Goal: Information Seeking & Learning: Understand process/instructions

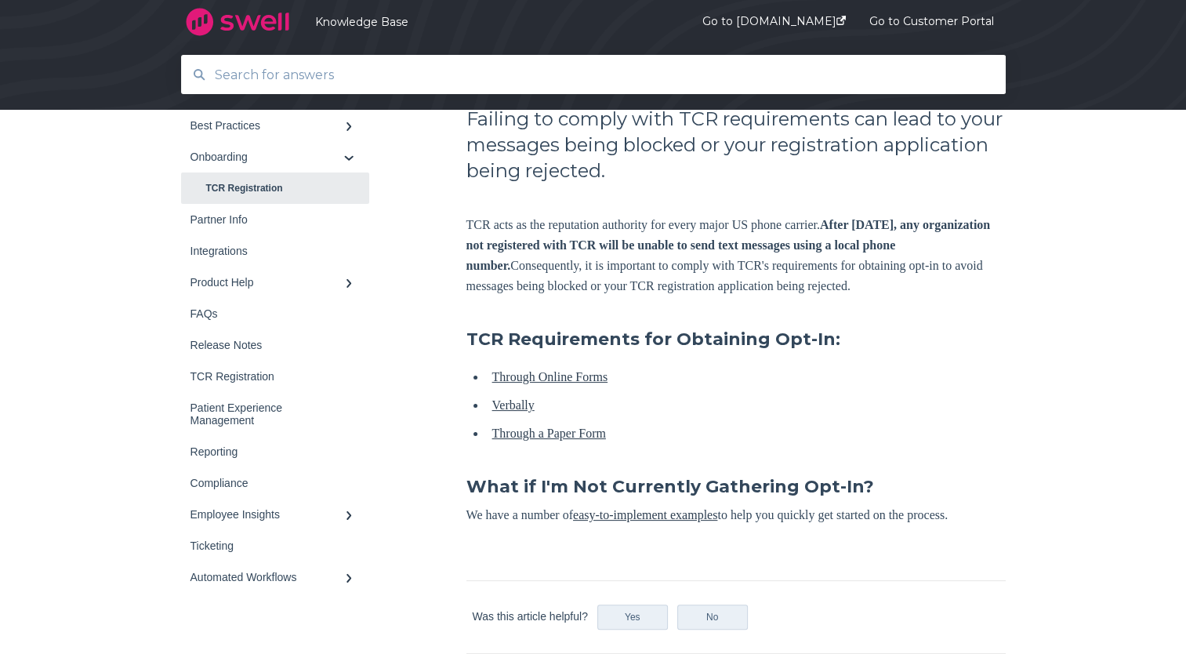
scroll to position [253, 0]
click at [505, 410] on link "Verbally" at bounding box center [513, 403] width 42 height 13
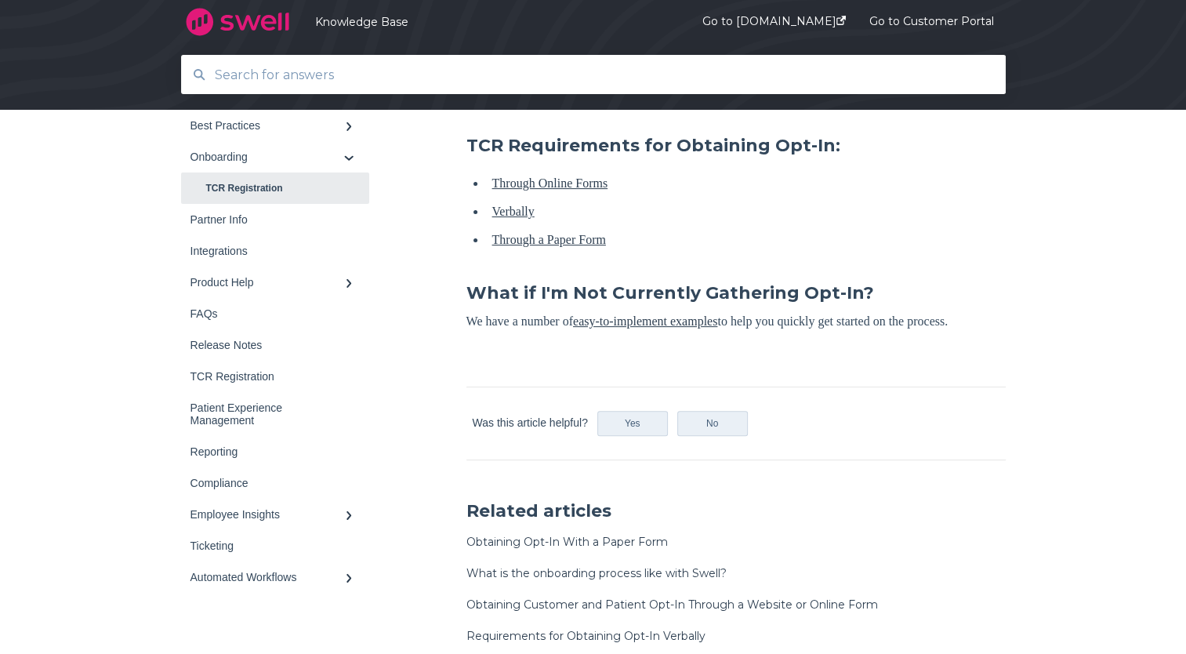
scroll to position [668, 0]
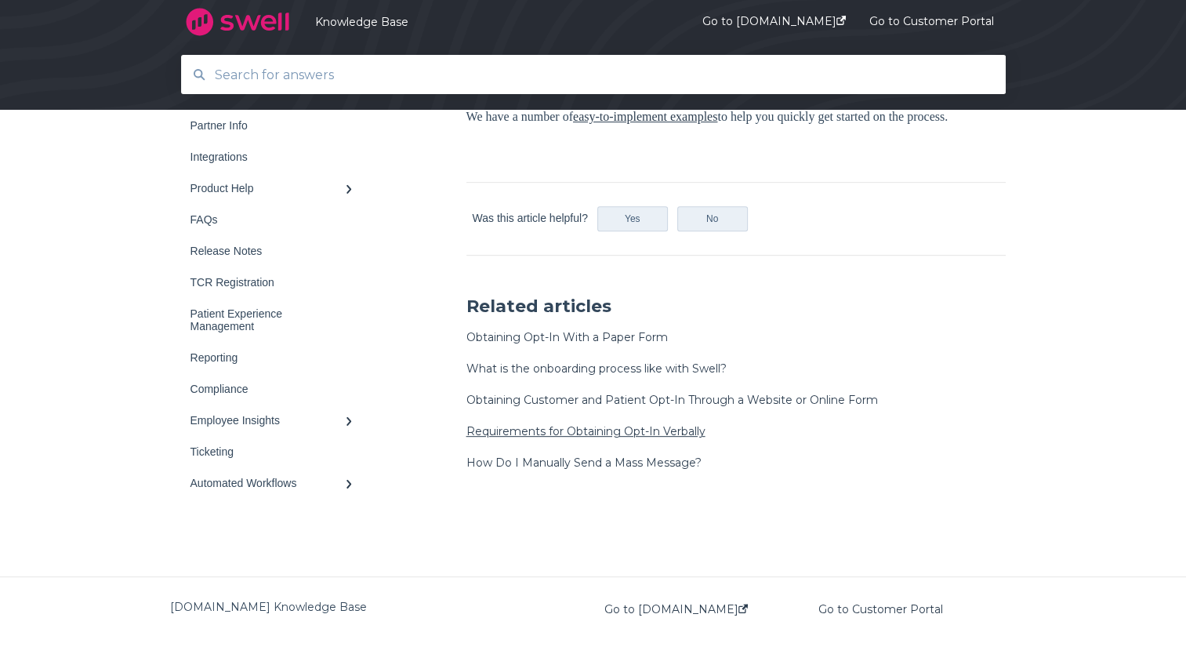
click at [508, 433] on link "Requirements for Obtaining Opt-In Verbally" at bounding box center [585, 431] width 239 height 14
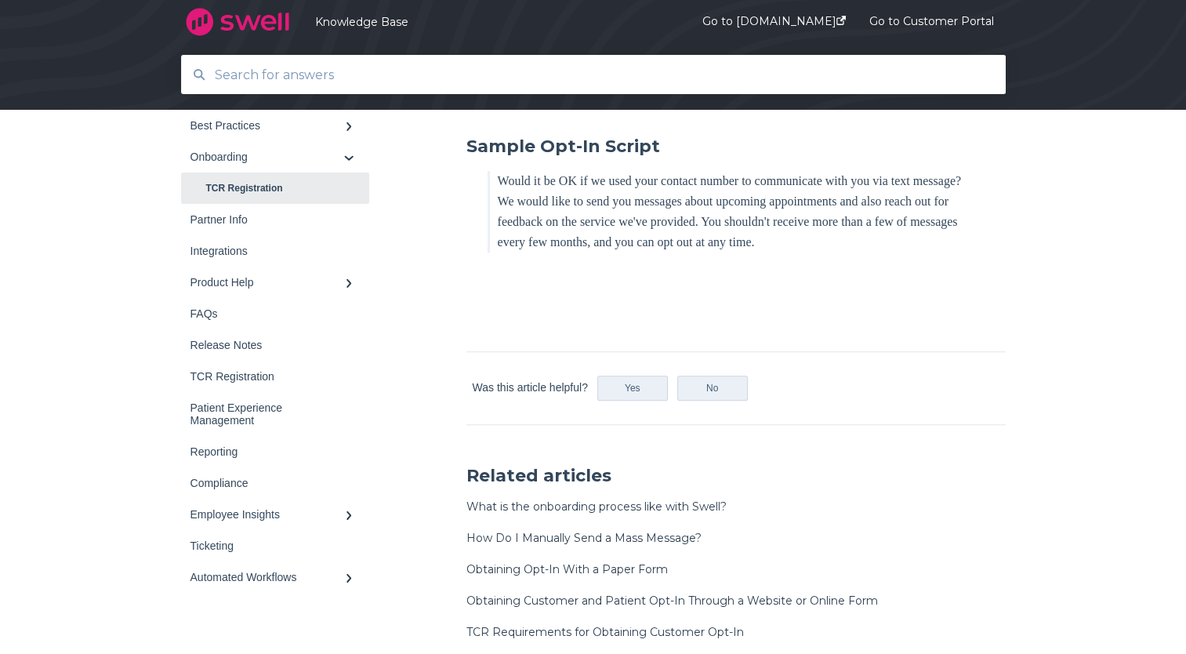
scroll to position [1071, 0]
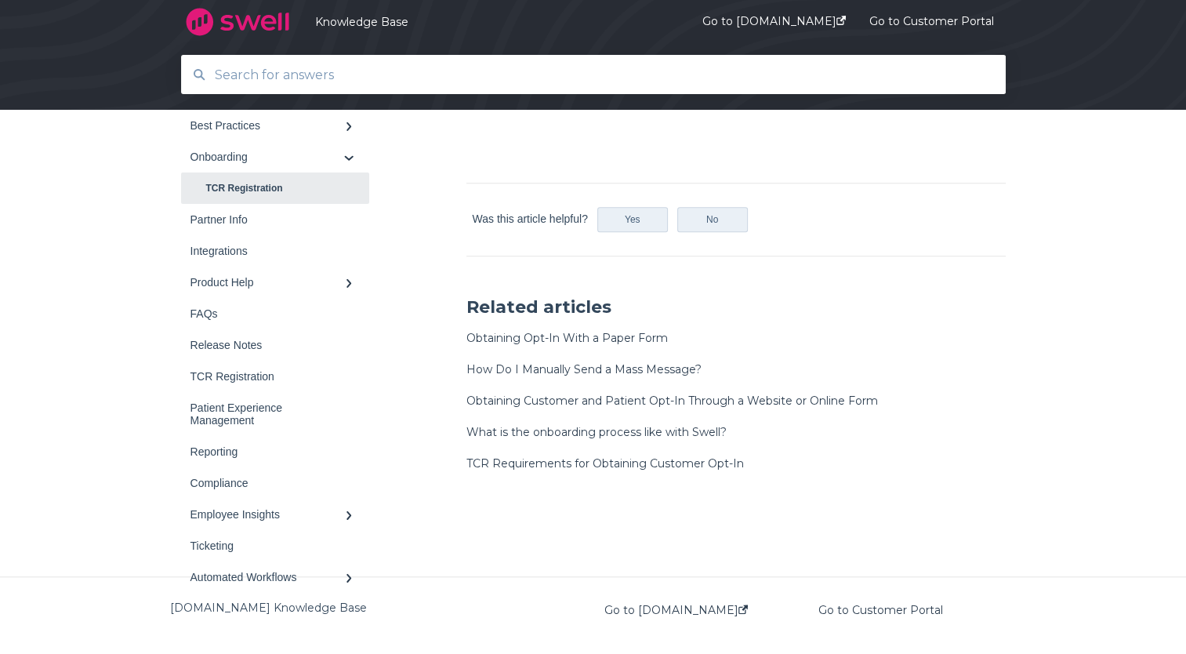
scroll to position [1273, 0]
